Goal: Transaction & Acquisition: Obtain resource

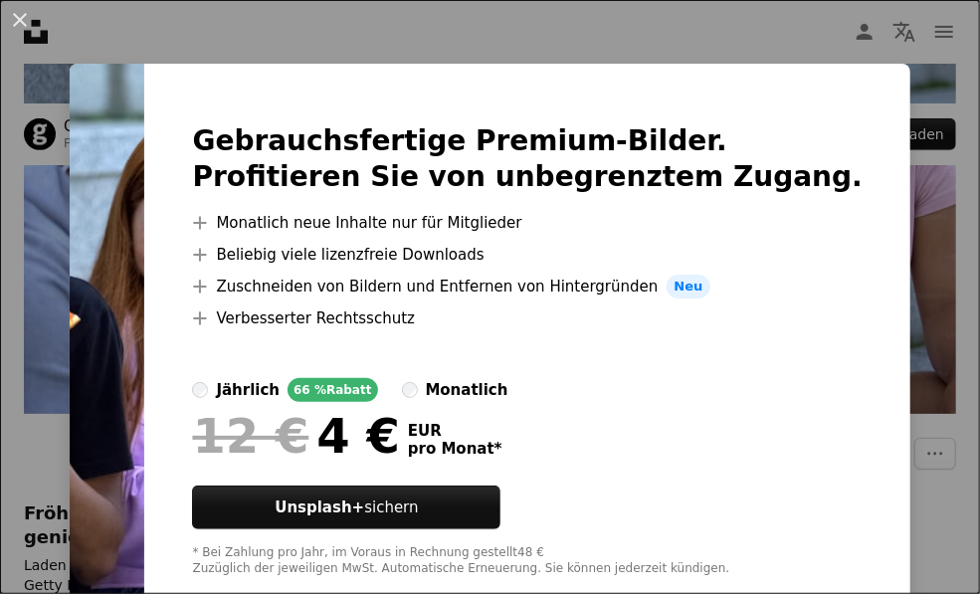
click at [931, 85] on div "An X shape Gebrauchsfertige Premium-Bilder. Profitieren Sie von unbegrenztem Zu…" at bounding box center [490, 297] width 980 height 594
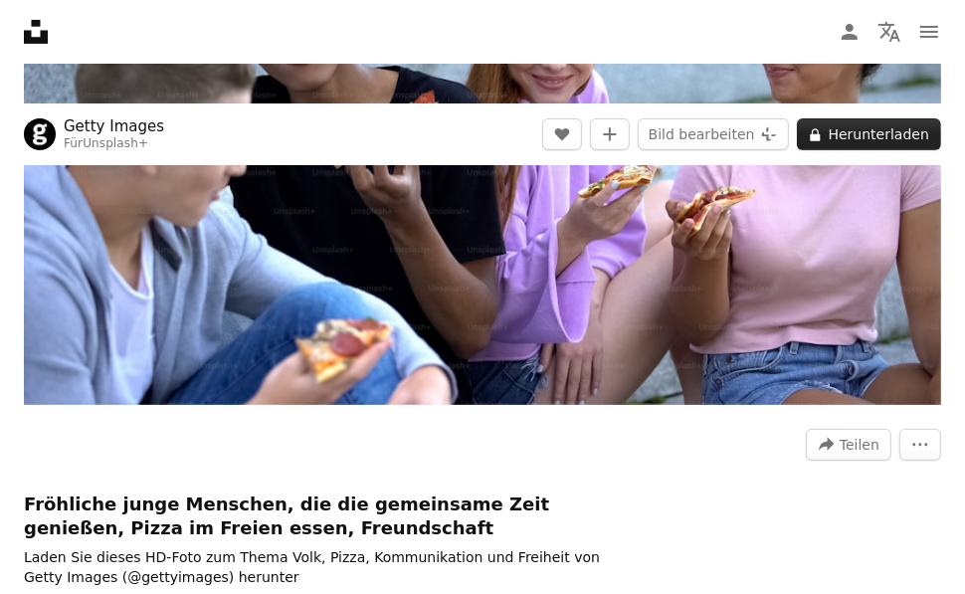
click at [855, 140] on button "A lock Herunterladen" at bounding box center [869, 134] width 144 height 32
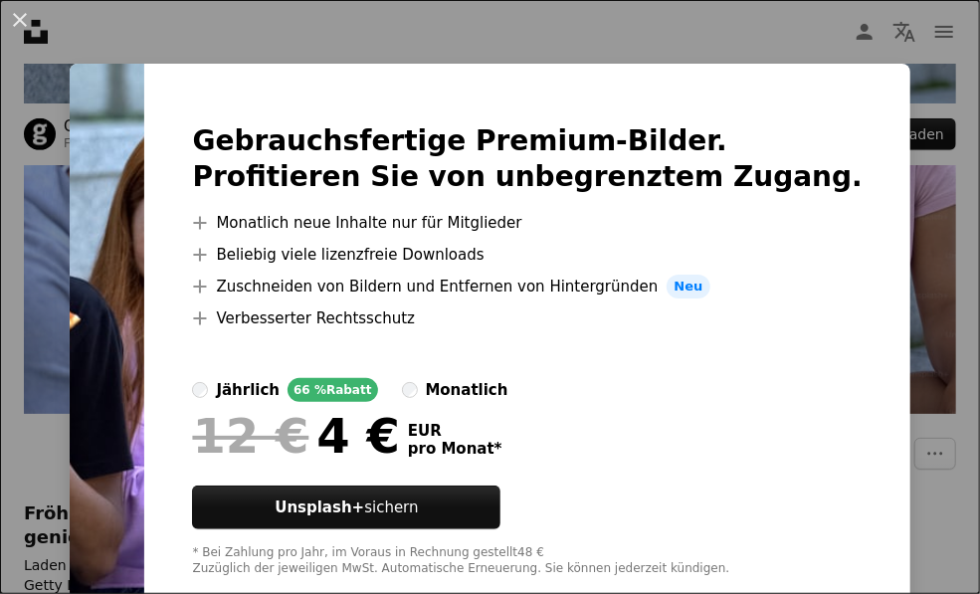
click at [834, 38] on div "An X shape Gebrauchsfertige Premium-Bilder. Profitieren Sie von unbegrenztem Zu…" at bounding box center [490, 297] width 980 height 594
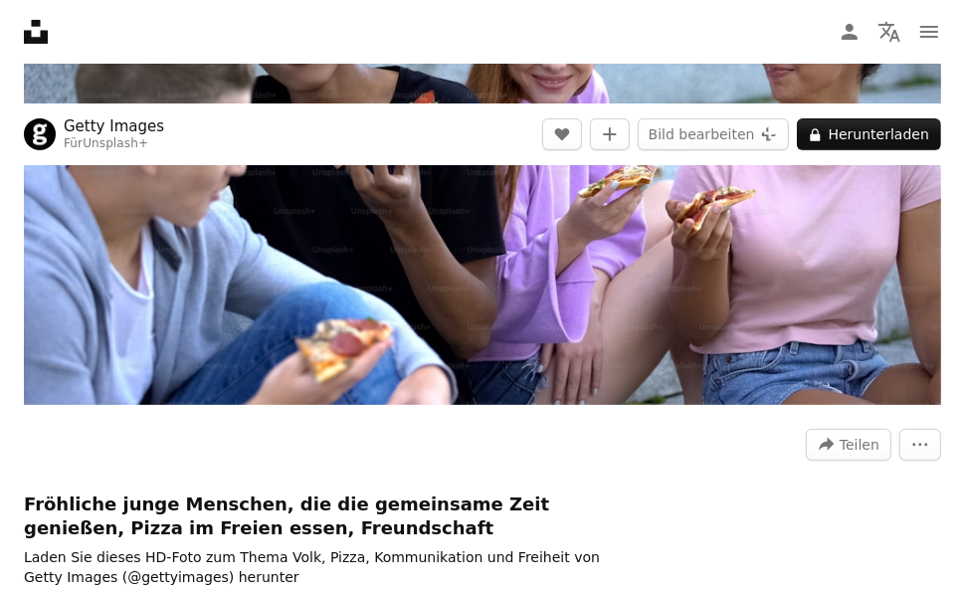
scroll to position [498, 0]
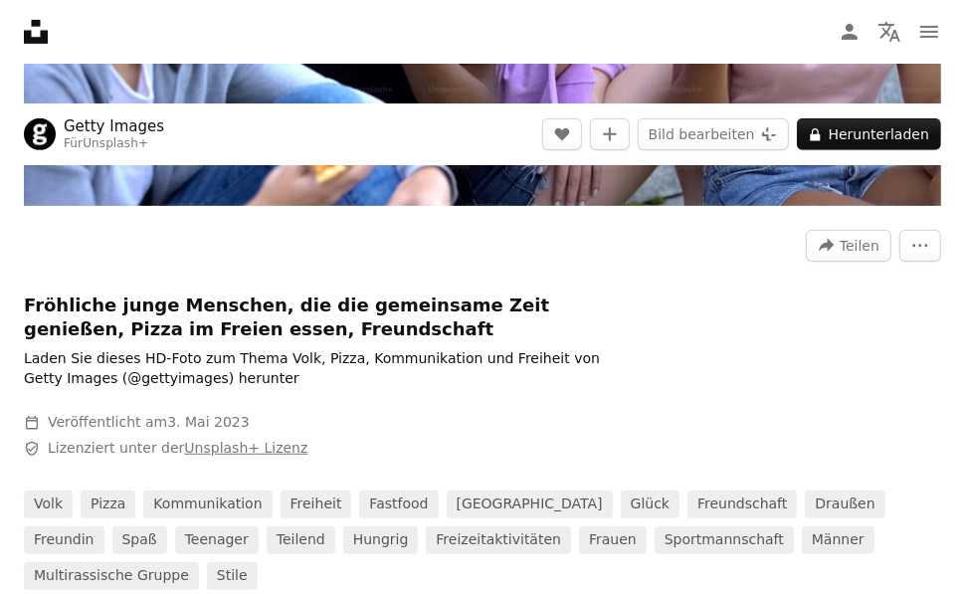
click at [258, 454] on link "Unsplash+ Lizenz" at bounding box center [245, 448] width 123 height 16
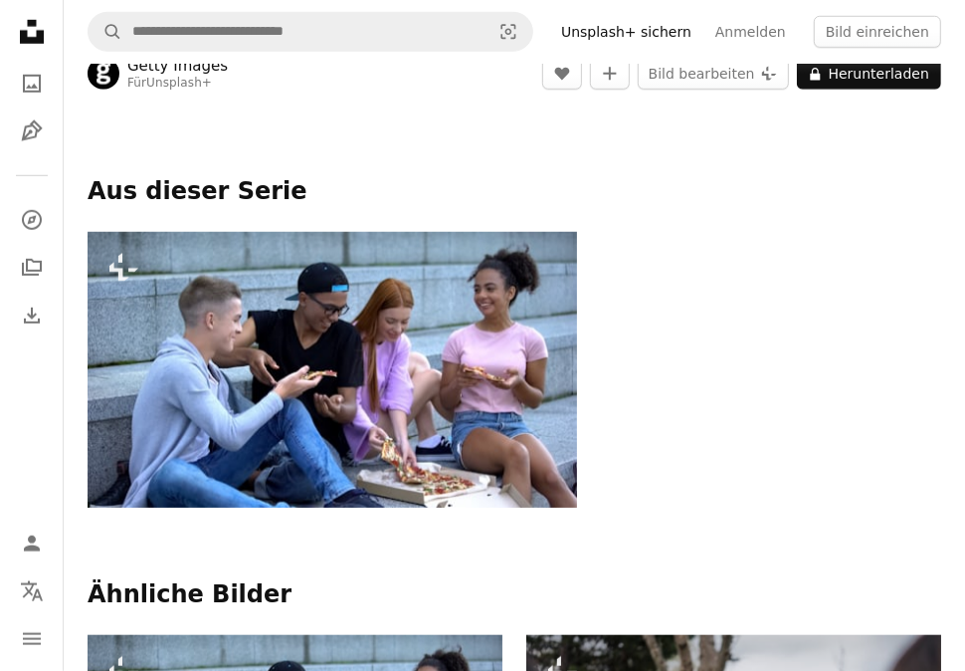
scroll to position [796, 0]
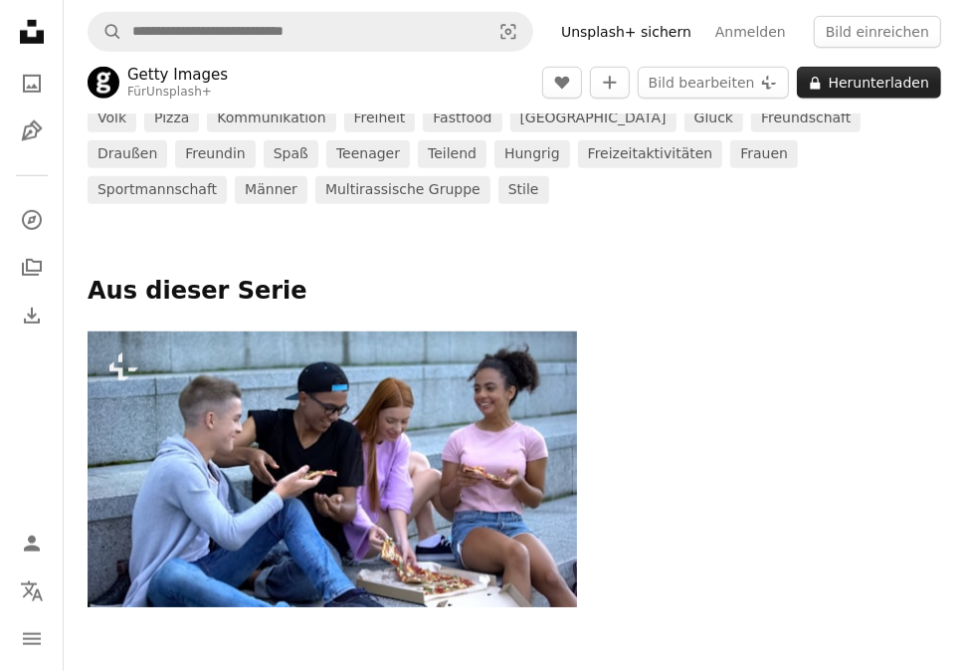
click at [885, 86] on button "A lock Herunterladen" at bounding box center [869, 83] width 144 height 32
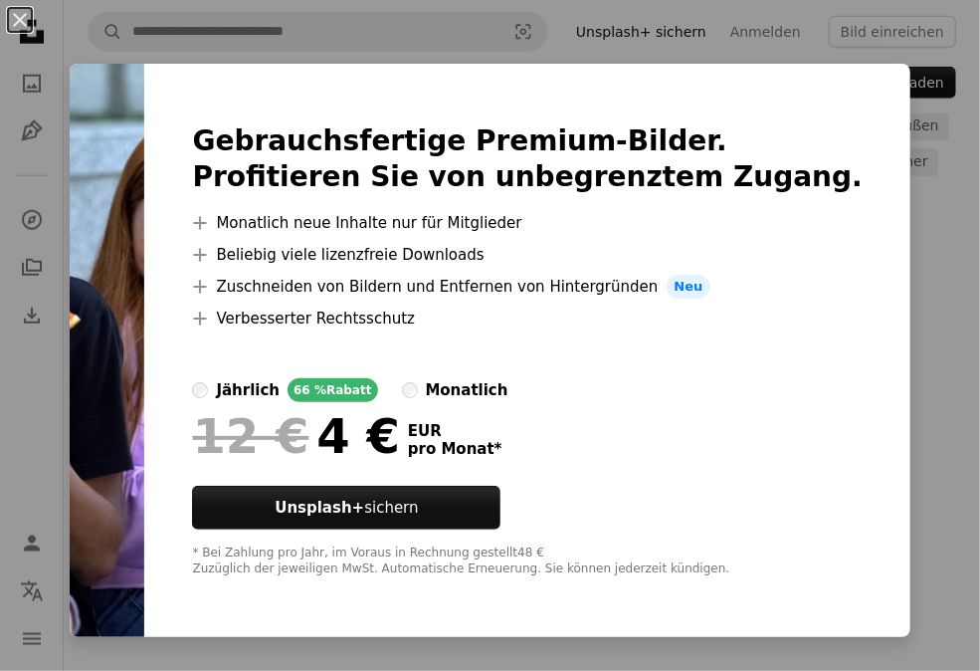
click at [915, 181] on div "An X shape Gebrauchsfertige Premium-Bilder. Profitieren Sie von unbegrenztem Zu…" at bounding box center [490, 335] width 980 height 671
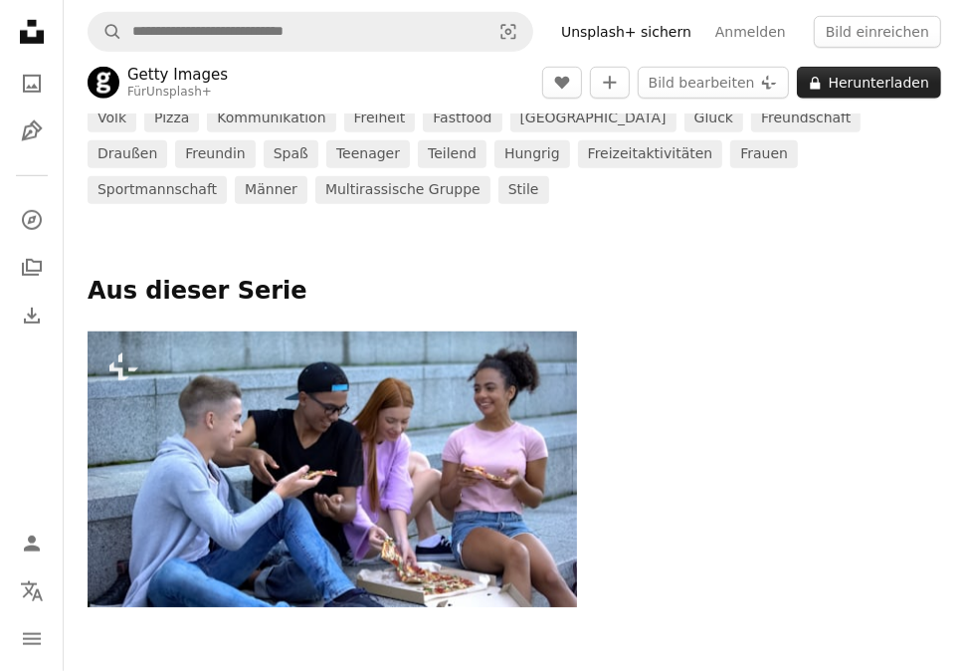
click at [879, 82] on button "A lock Herunterladen" at bounding box center [869, 83] width 144 height 32
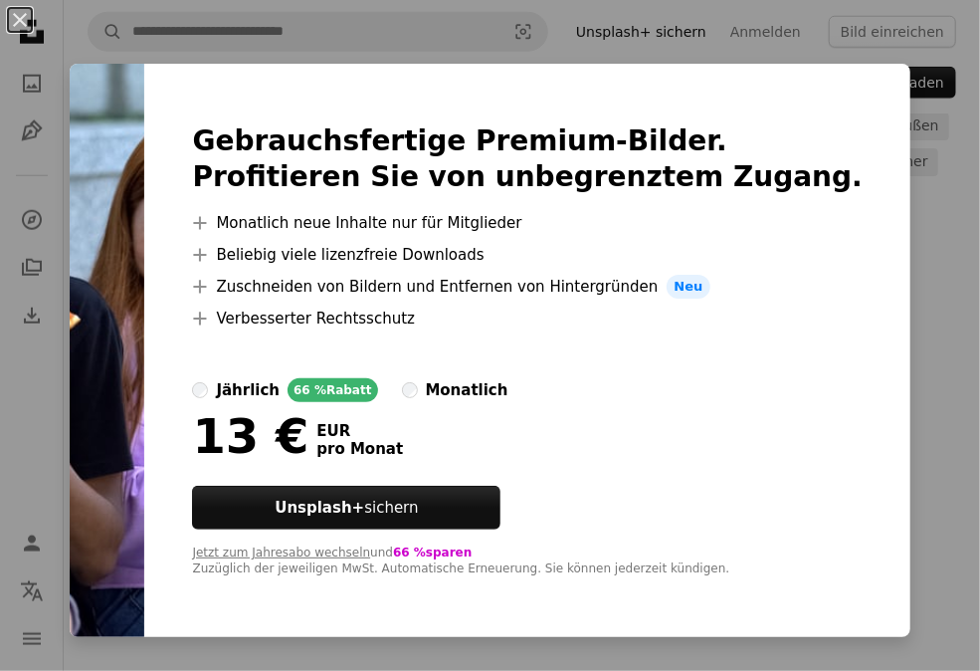
click at [898, 161] on div "An X shape Gebrauchsfertige Premium-Bilder. Profitieren Sie von unbegrenztem Zu…" at bounding box center [490, 335] width 980 height 671
